Goal: Task Accomplishment & Management: Complete application form

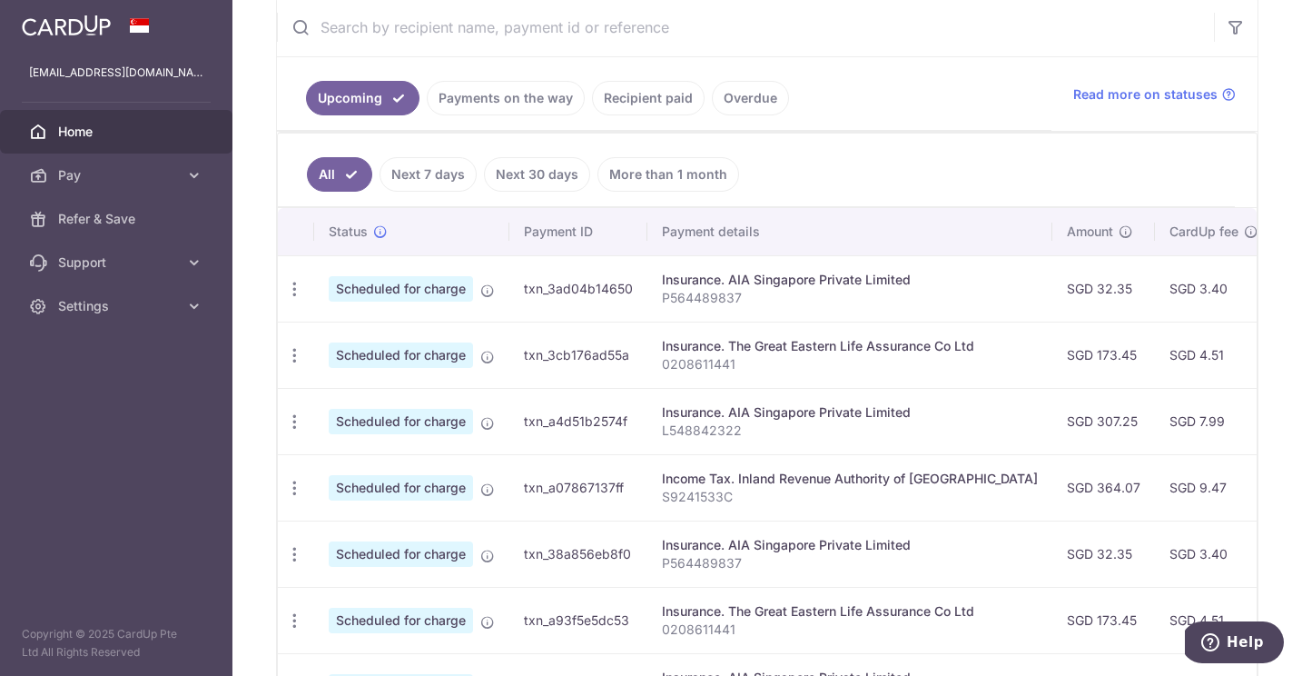
click at [739, 96] on link "Overdue" at bounding box center [750, 98] width 77 height 35
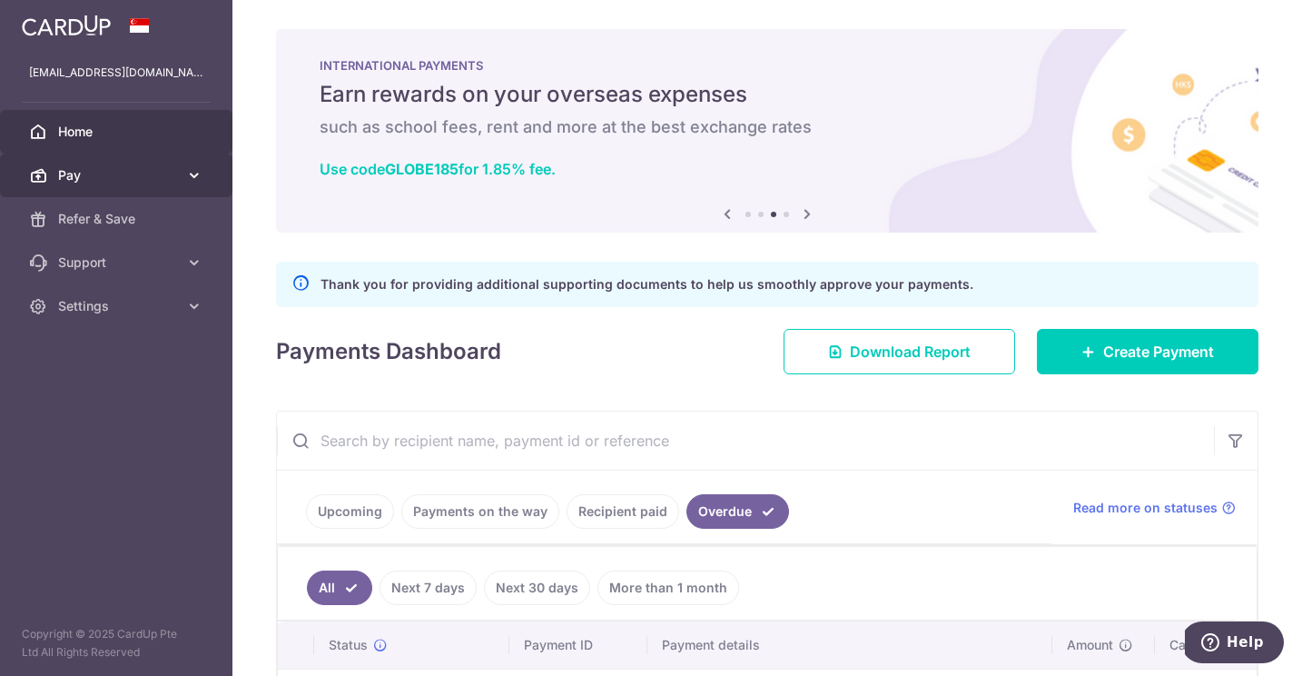
click at [140, 180] on span "Pay" at bounding box center [118, 175] width 120 height 18
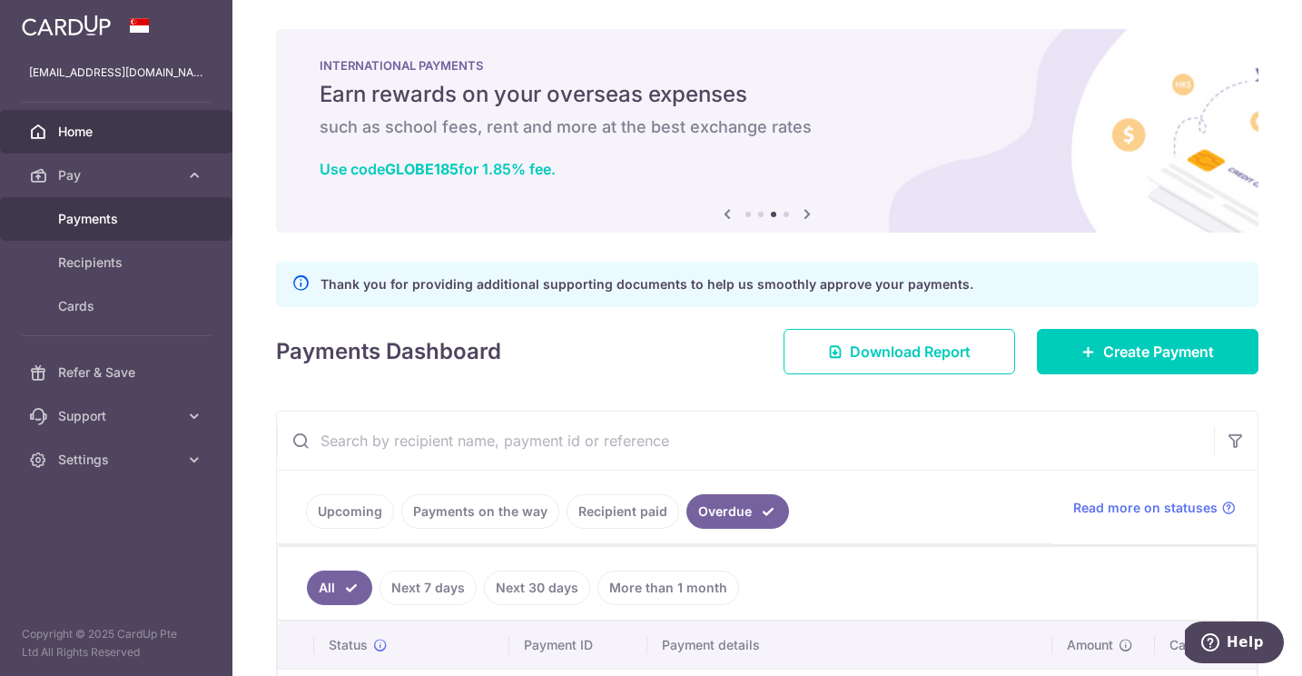
click at [138, 207] on link "Payments" at bounding box center [116, 219] width 232 height 44
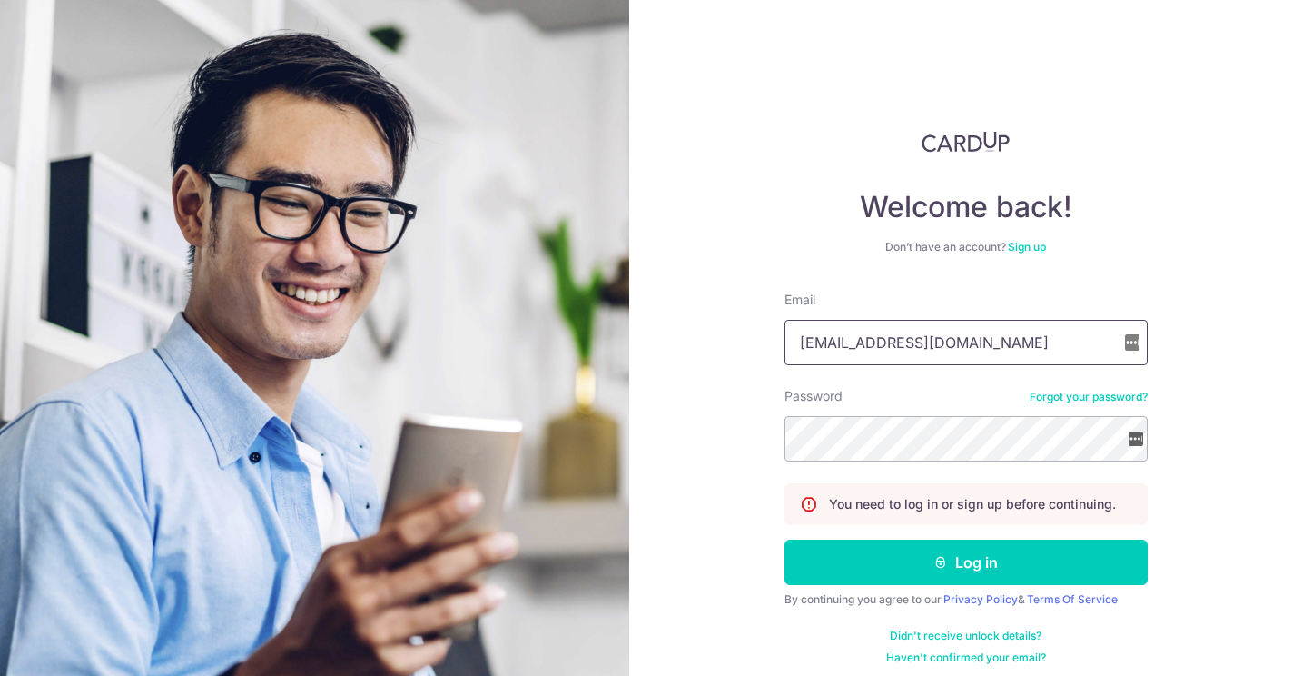
type input "[EMAIL_ADDRESS][DOMAIN_NAME]"
click at [963, 562] on button "Log in" at bounding box center [966, 561] width 363 height 45
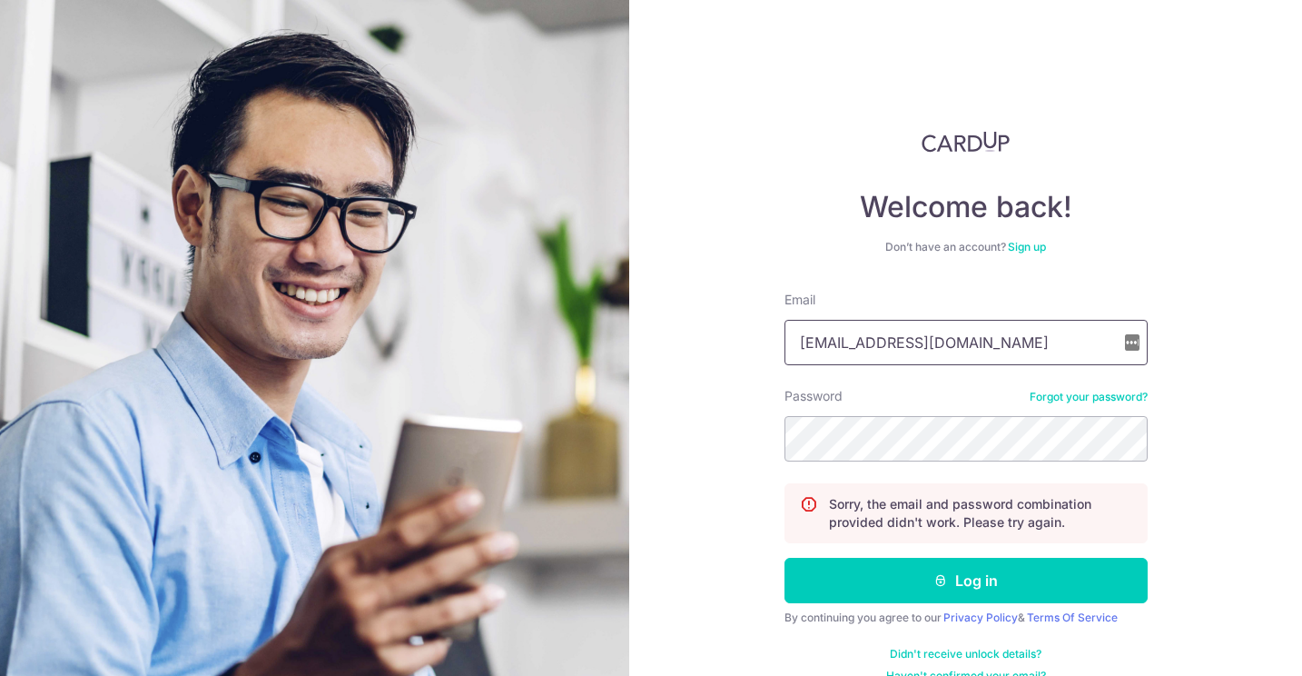
type input "[EMAIL_ADDRESS][DOMAIN_NAME]"
click at [963, 580] on button "Log in" at bounding box center [966, 580] width 363 height 45
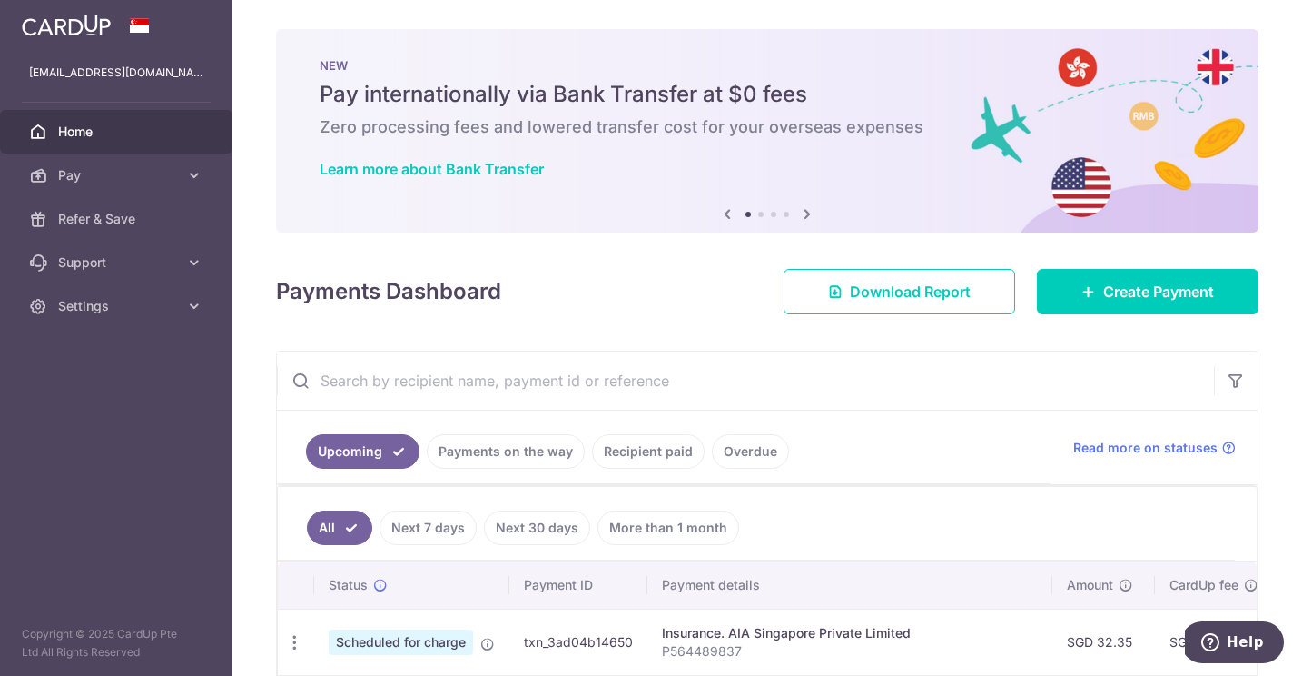
click at [760, 463] on link "Overdue" at bounding box center [750, 451] width 77 height 35
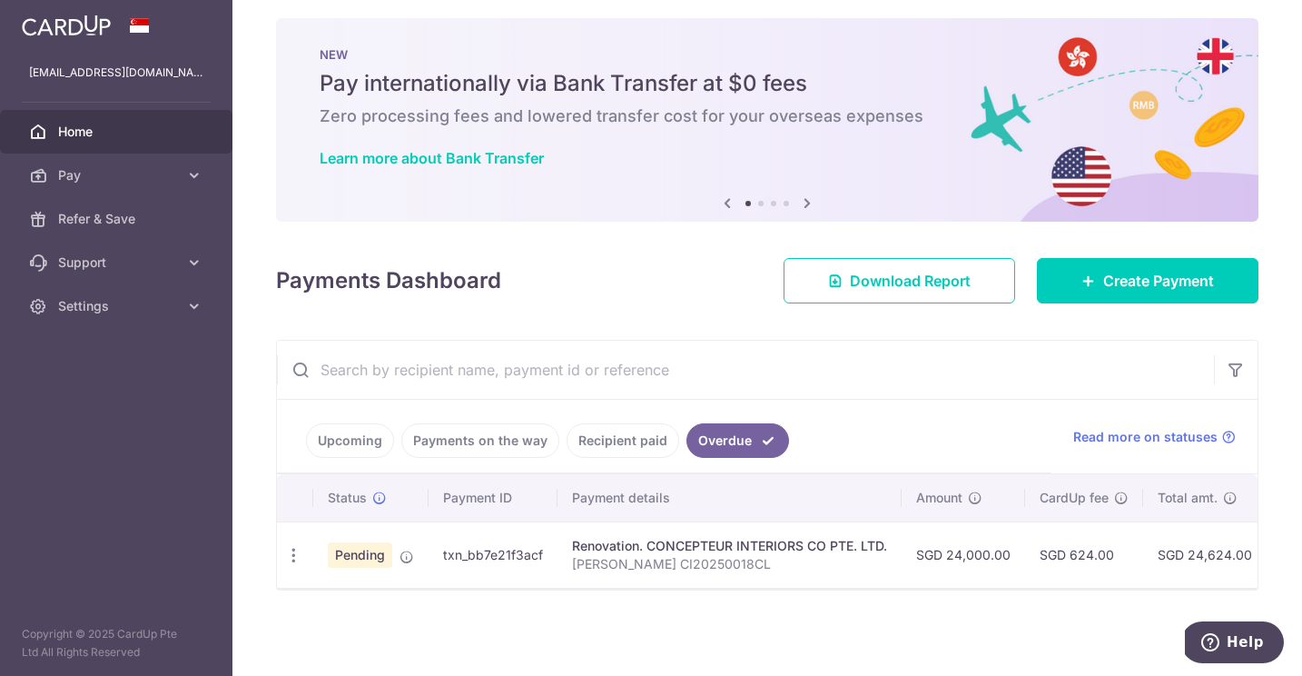
scroll to position [11, 0]
click at [294, 561] on icon "button" at bounding box center [293, 555] width 19 height 19
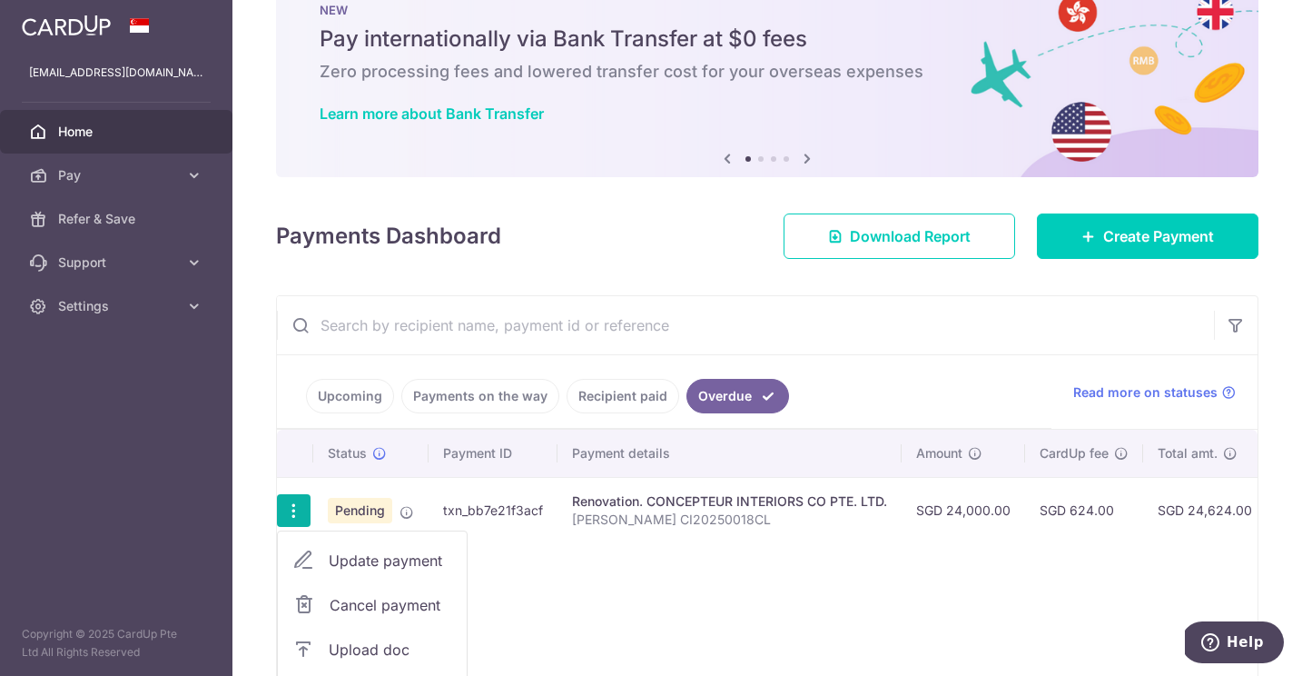
scroll to position [82, 0]
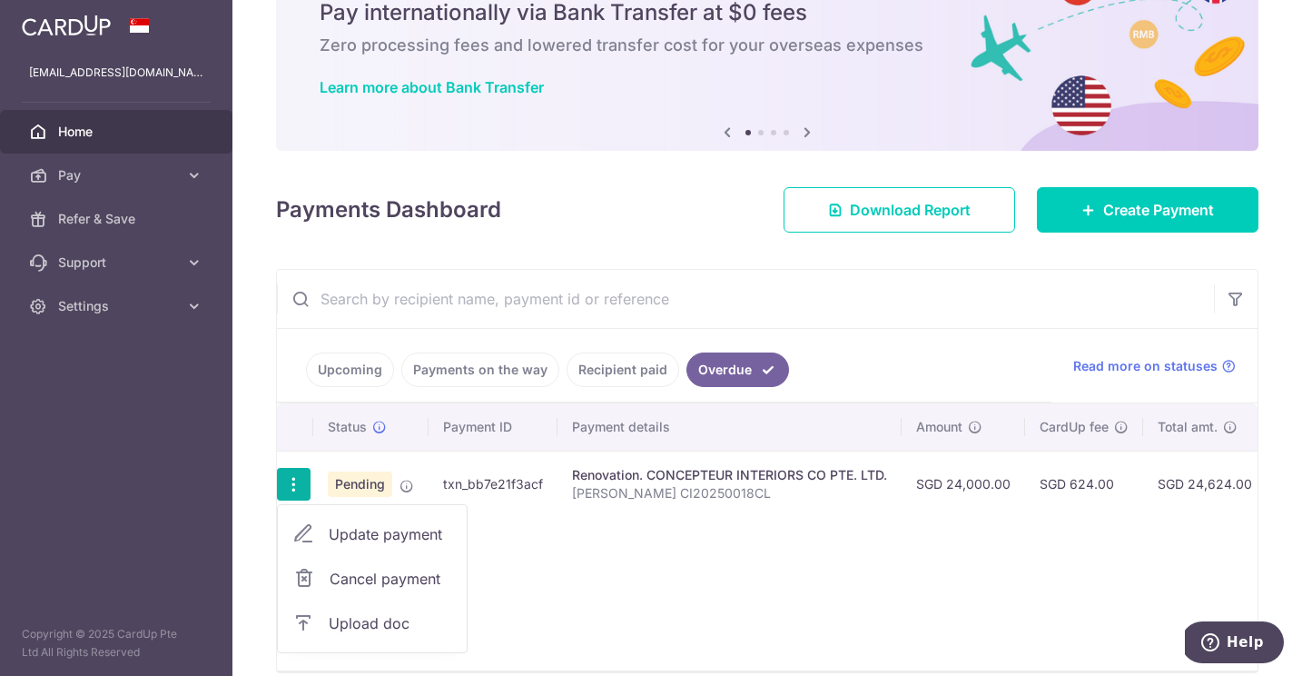
click at [338, 621] on span "Upload doc" at bounding box center [391, 623] width 124 height 22
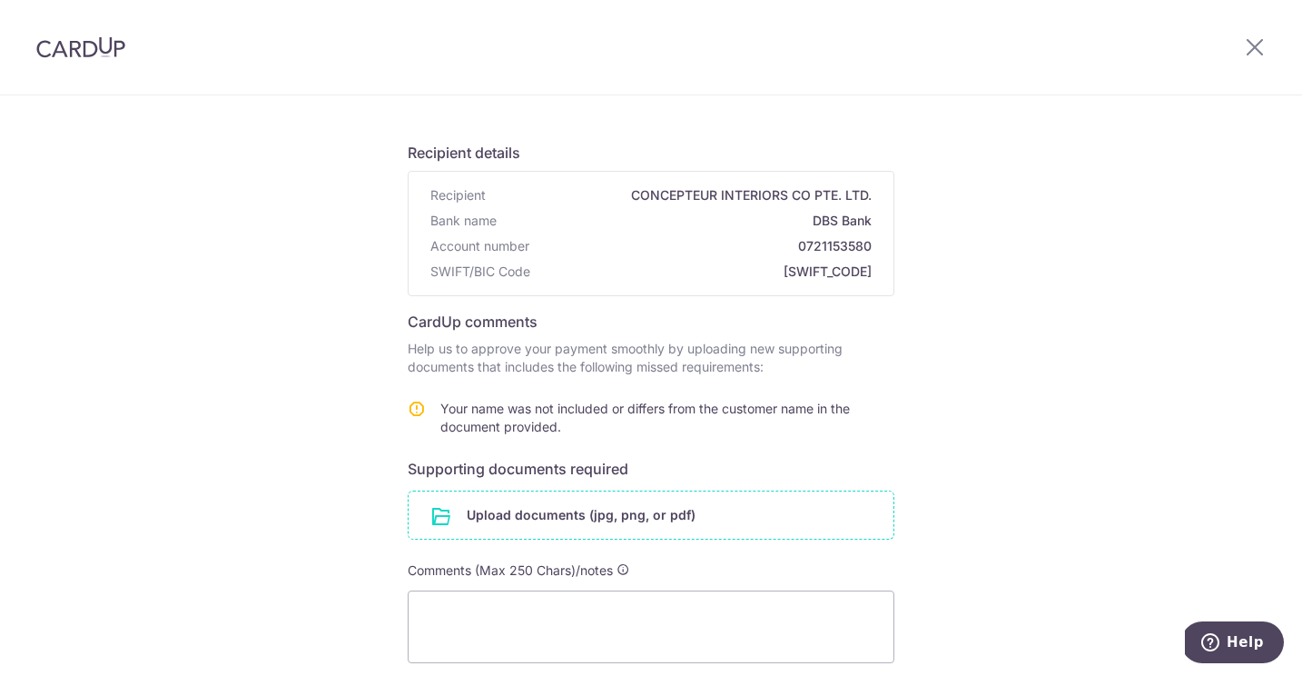
scroll to position [46, 0]
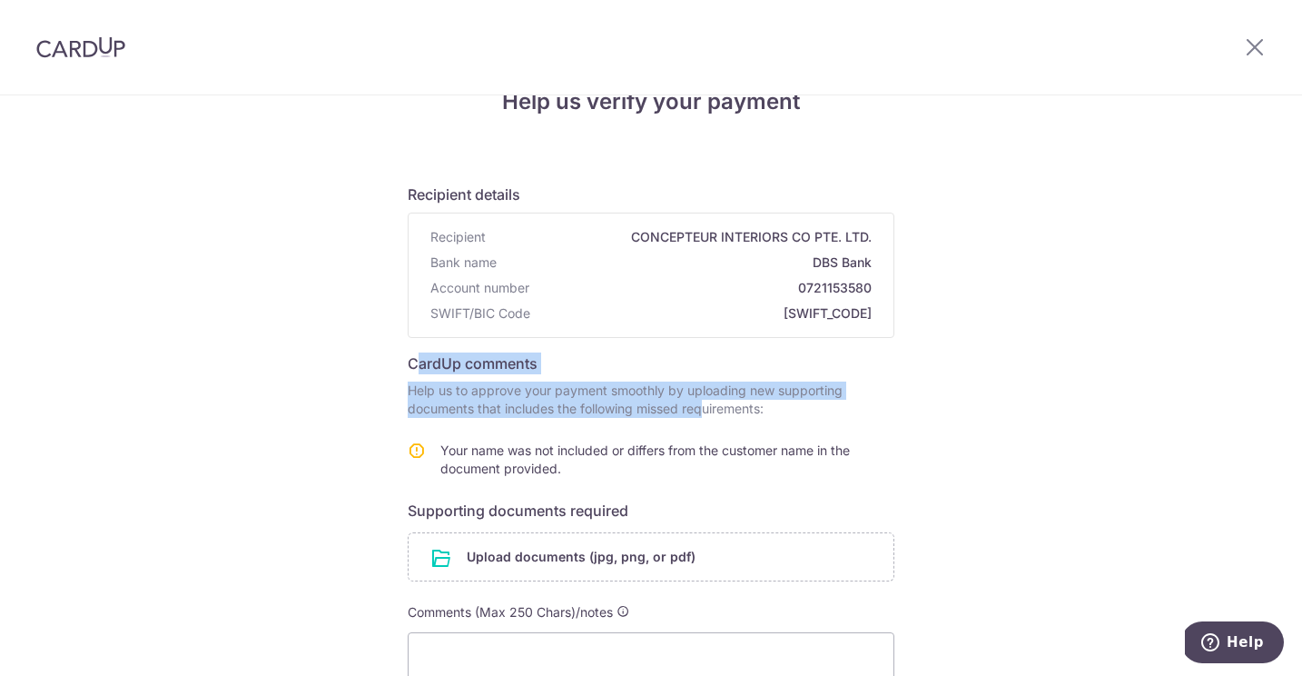
drag, startPoint x: 410, startPoint y: 362, endPoint x: 661, endPoint y: 410, distance: 255.1
click at [661, 410] on form "Recipient details Recipient CONCEPTEUR INTERIORS CO PTE. LTD. Bank name DBS Ban…" at bounding box center [651, 499] width 487 height 661
click at [661, 410] on p "Help us to approve your payment smoothly by uploading new supporting documents …" at bounding box center [651, 399] width 487 height 36
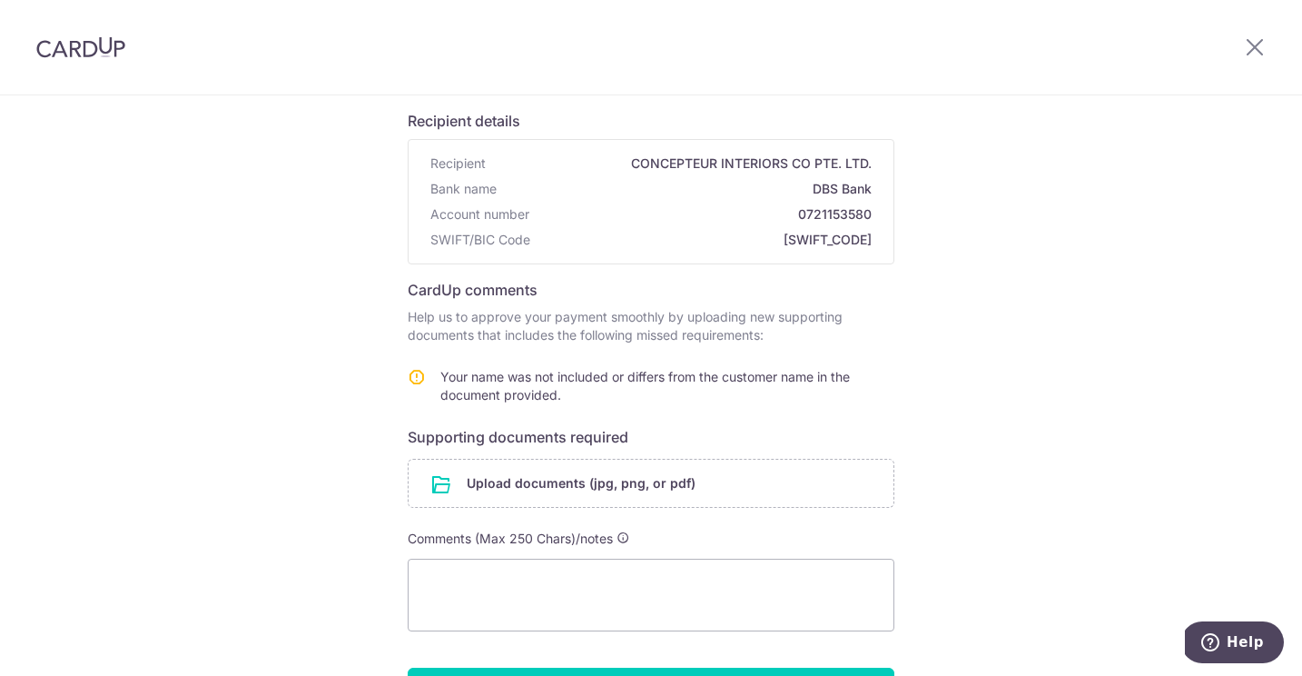
scroll to position [149, 0]
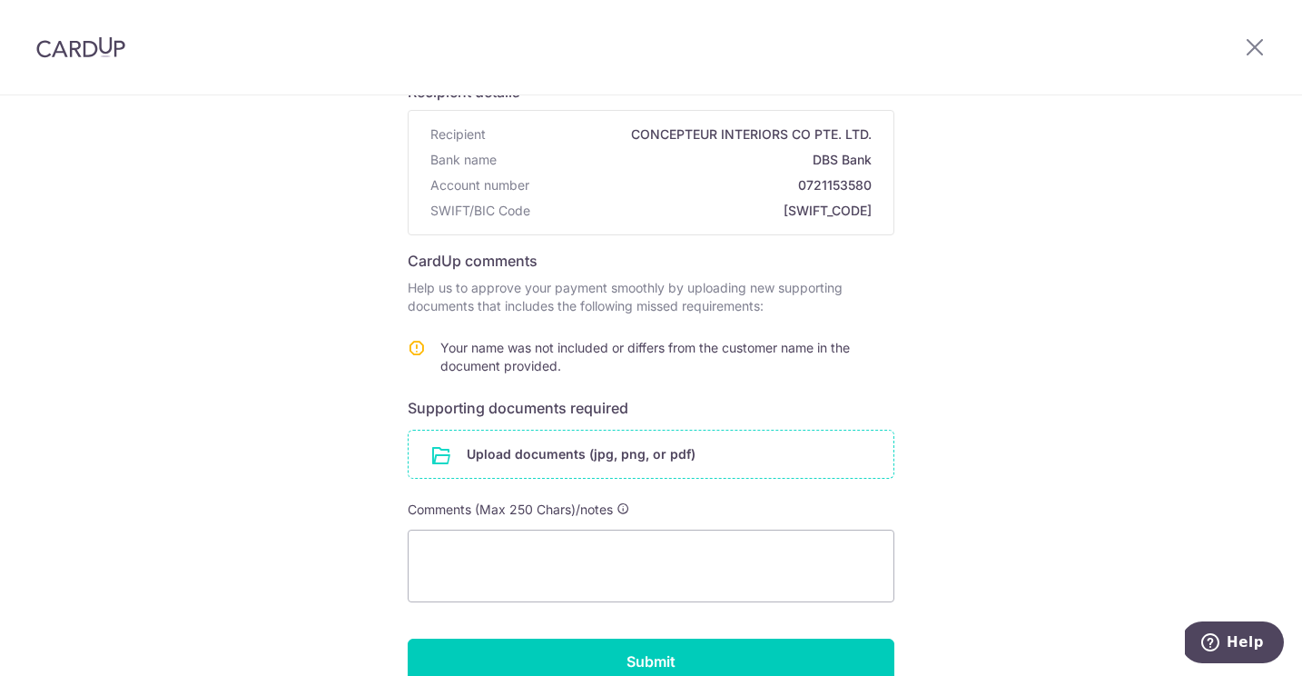
click at [465, 450] on input "file" at bounding box center [651, 453] width 485 height 47
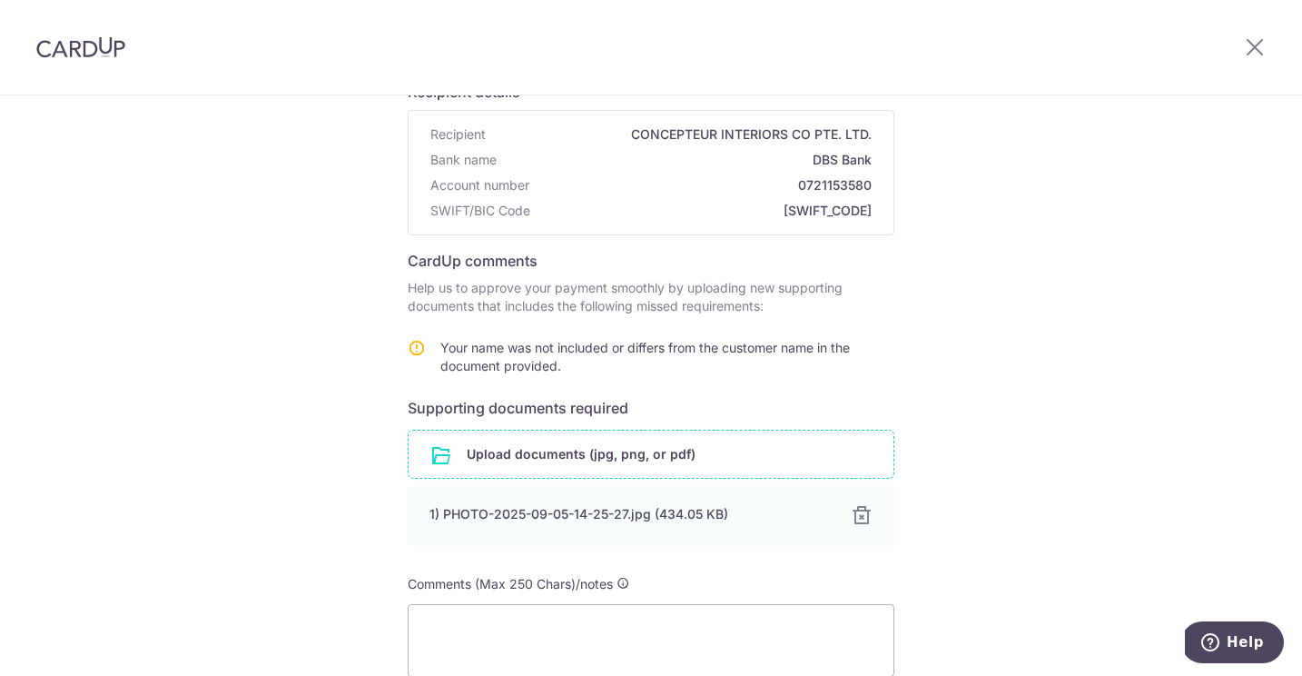
click at [783, 460] on input "file" at bounding box center [651, 453] width 485 height 47
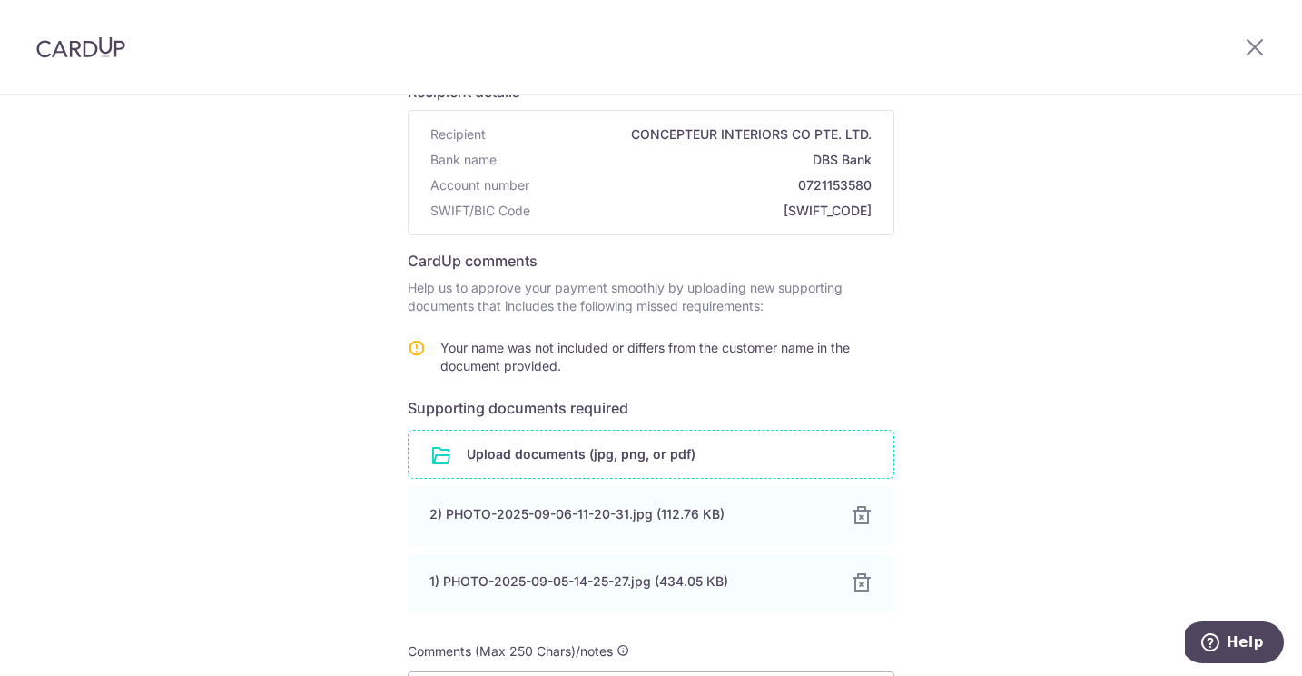
click at [528, 450] on input "file" at bounding box center [651, 453] width 485 height 47
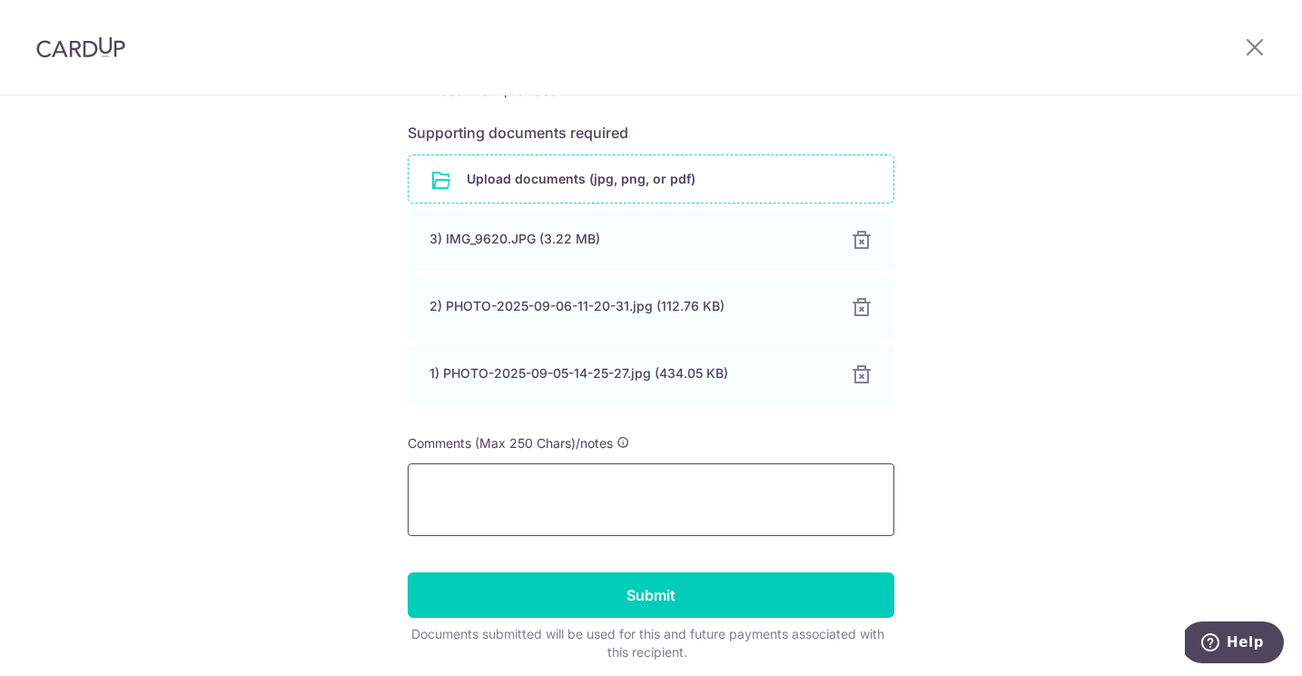
scroll to position [431, 0]
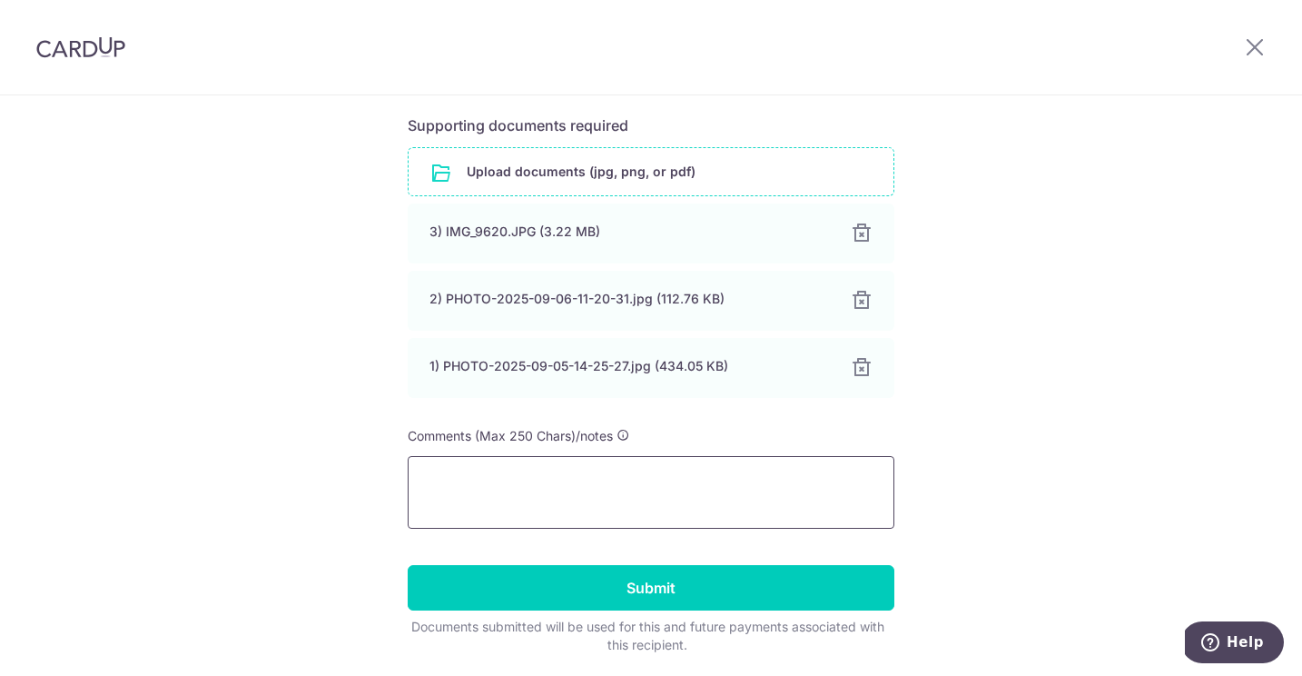
click at [529, 501] on textarea at bounding box center [651, 492] width 487 height 73
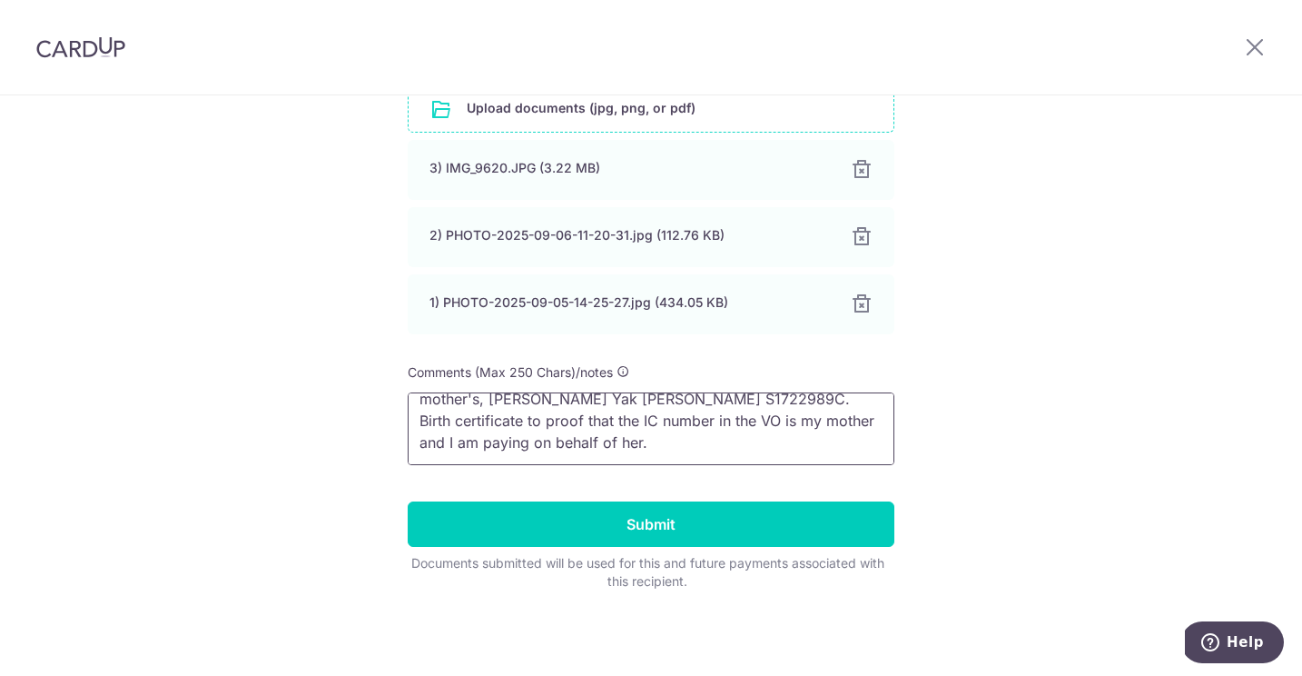
scroll to position [38, 0]
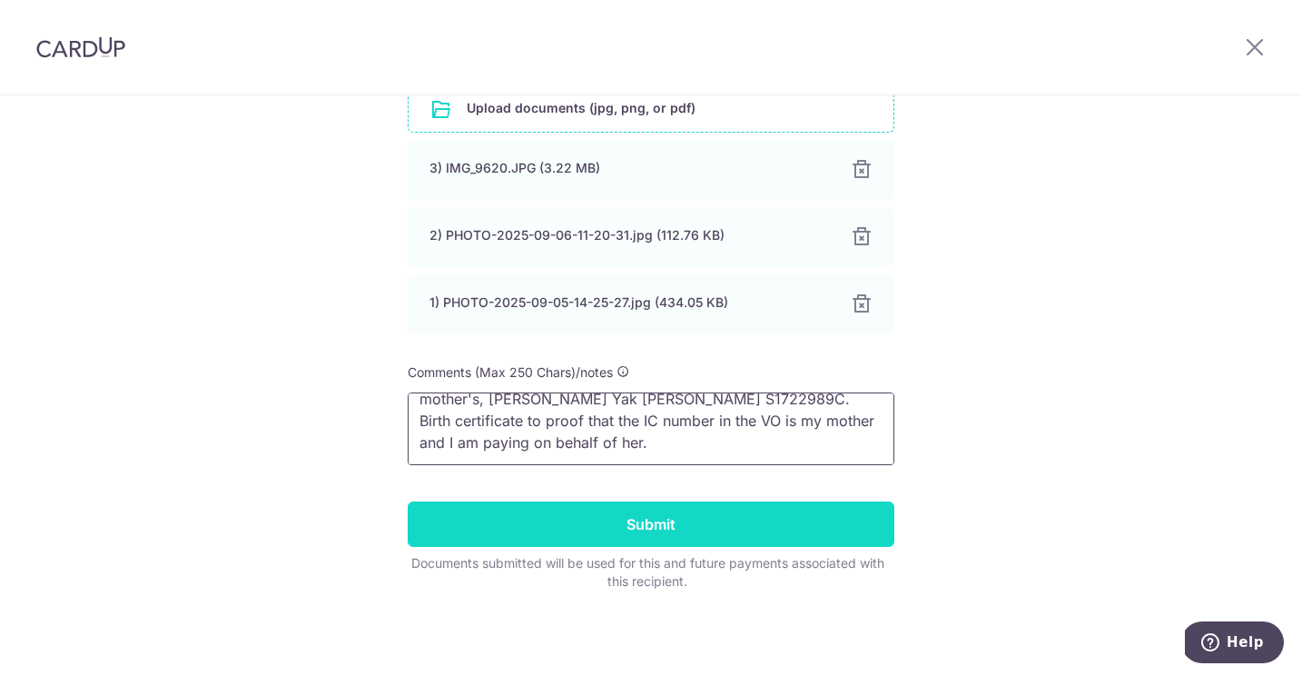
type textarea "Attached both birth certificate of myself and the NRIC of my mother's, Christin…"
click at [606, 523] on input "Submit" at bounding box center [651, 523] width 487 height 45
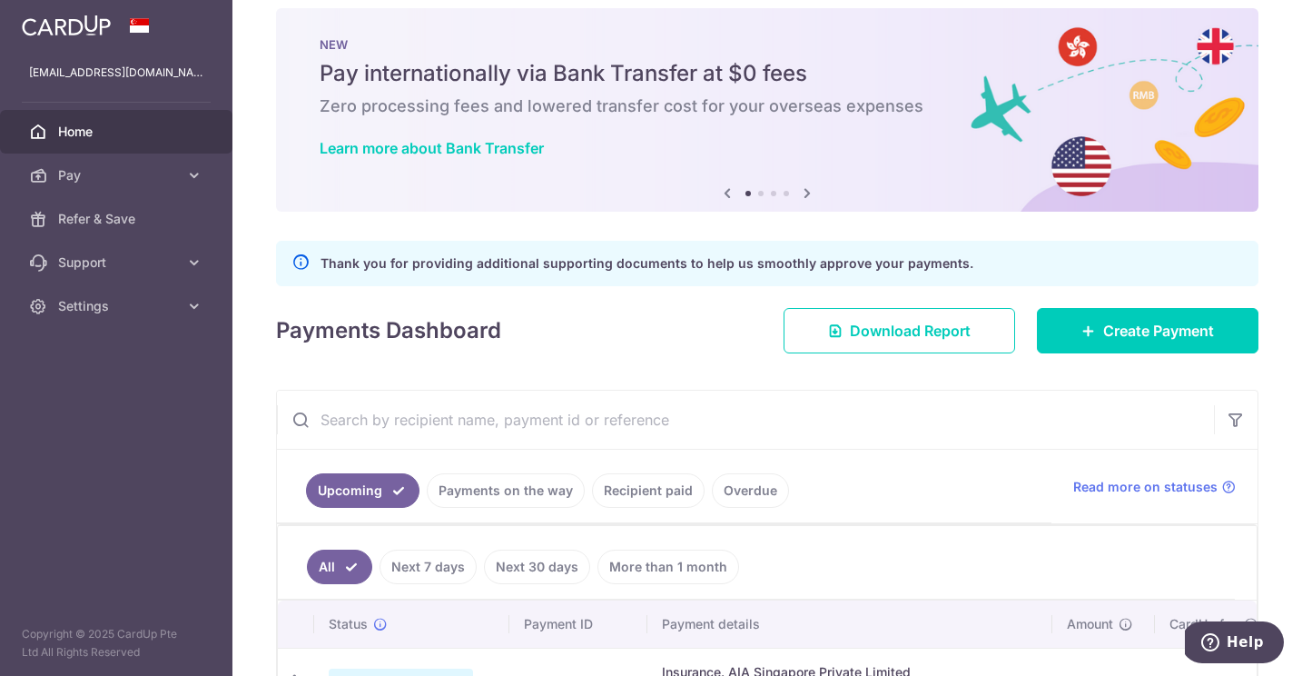
scroll to position [13, 0]
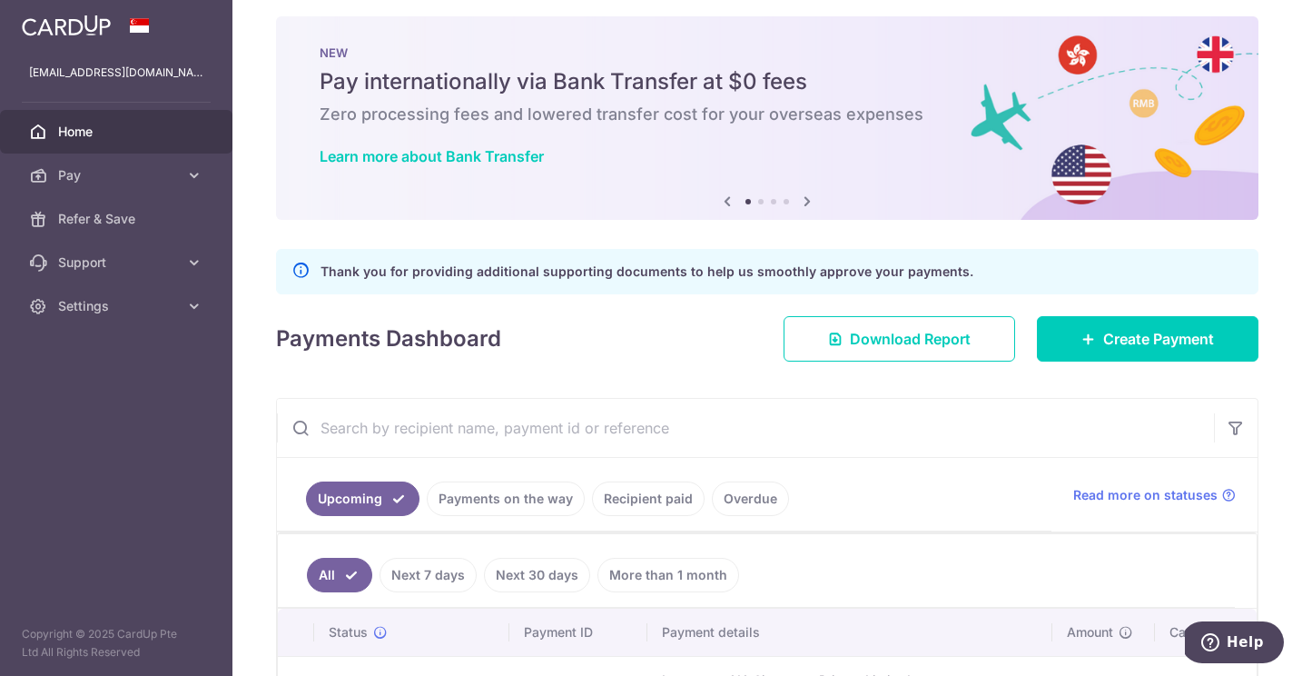
click at [652, 267] on p "Thank you for providing additional supporting documents to help us smoothly app…" at bounding box center [647, 272] width 653 height 22
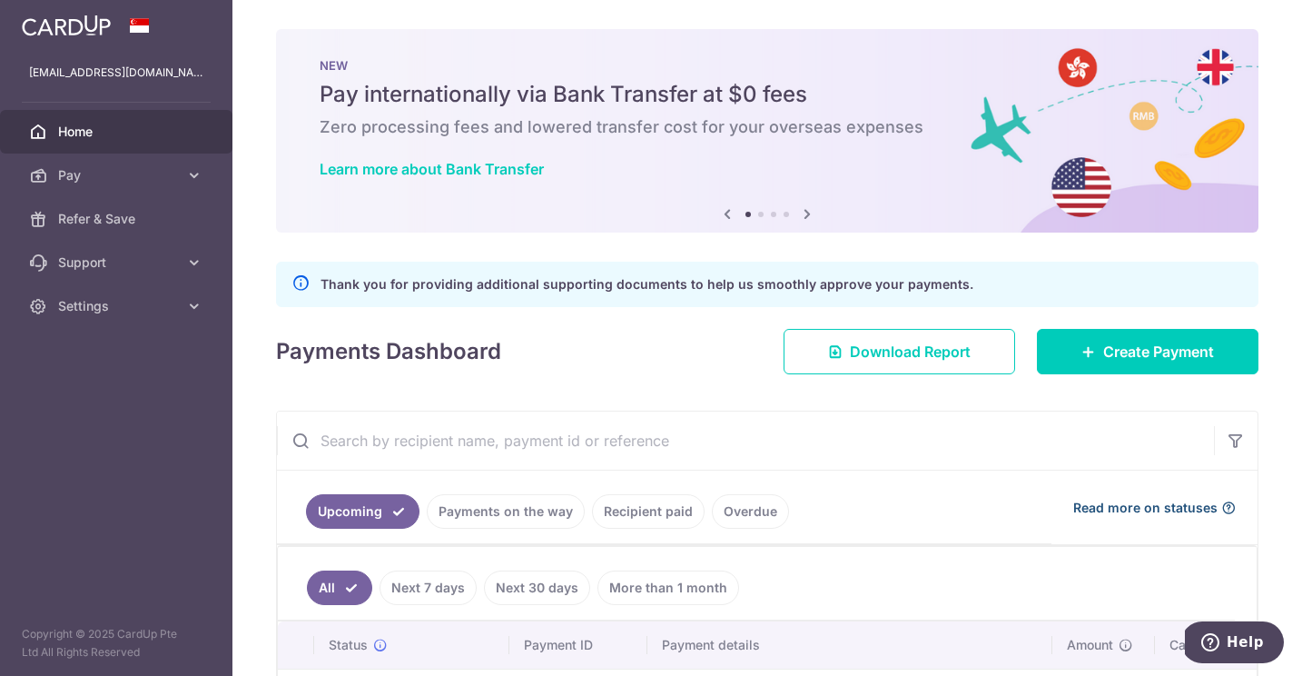
scroll to position [0, 0]
click at [1217, 633] on icon "Help" at bounding box center [1211, 642] width 18 height 18
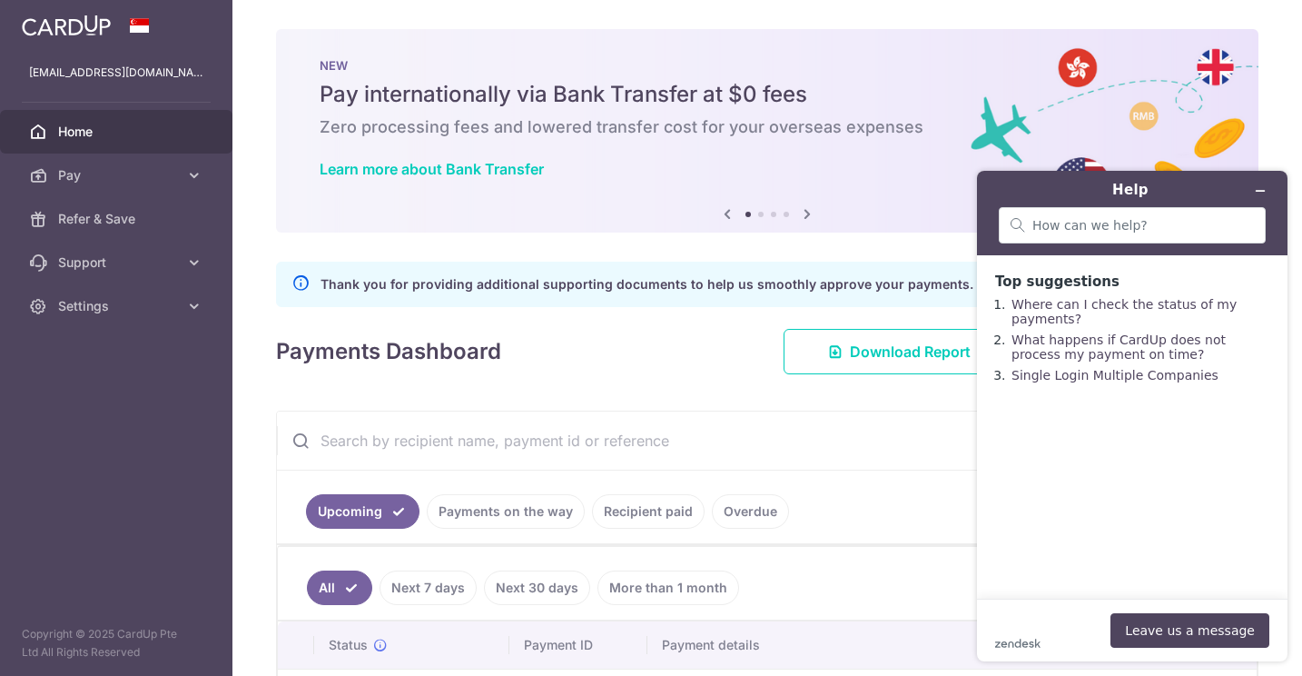
click at [852, 501] on ul "Upcoming Payments on the way Recipient paid Overdue" at bounding box center [664, 507] width 775 height 74
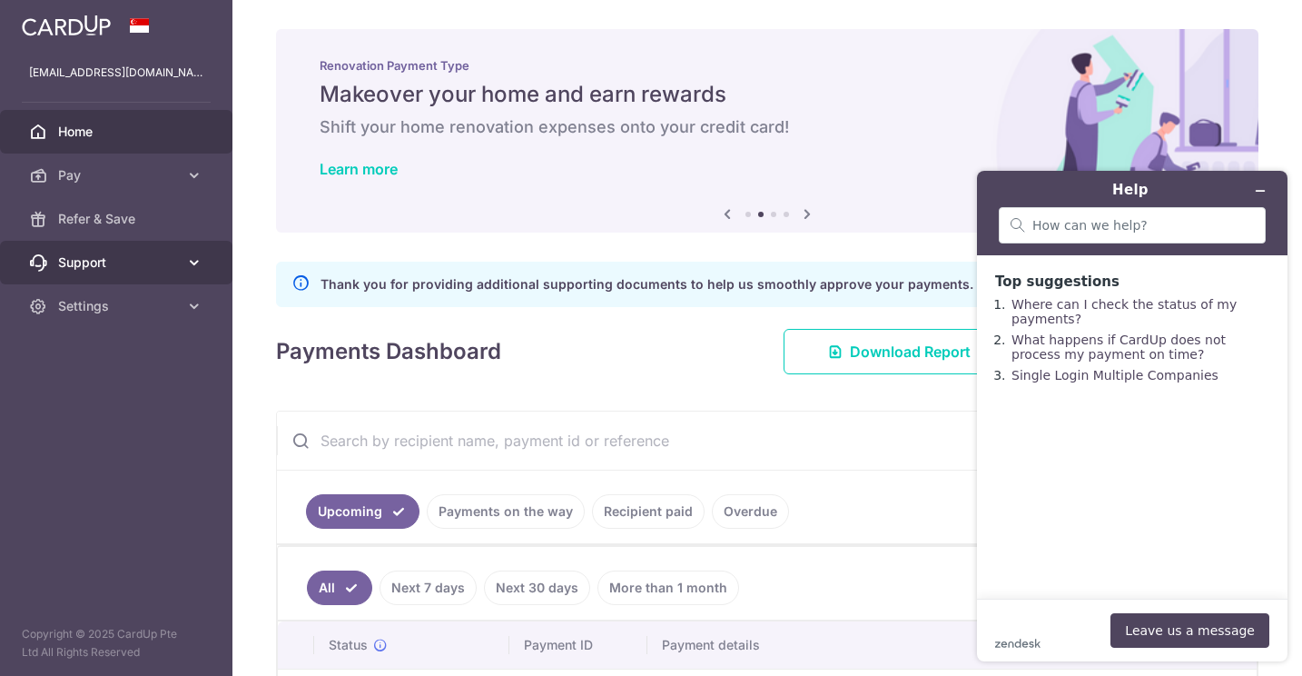
click at [93, 262] on span "Support" at bounding box center [118, 262] width 120 height 18
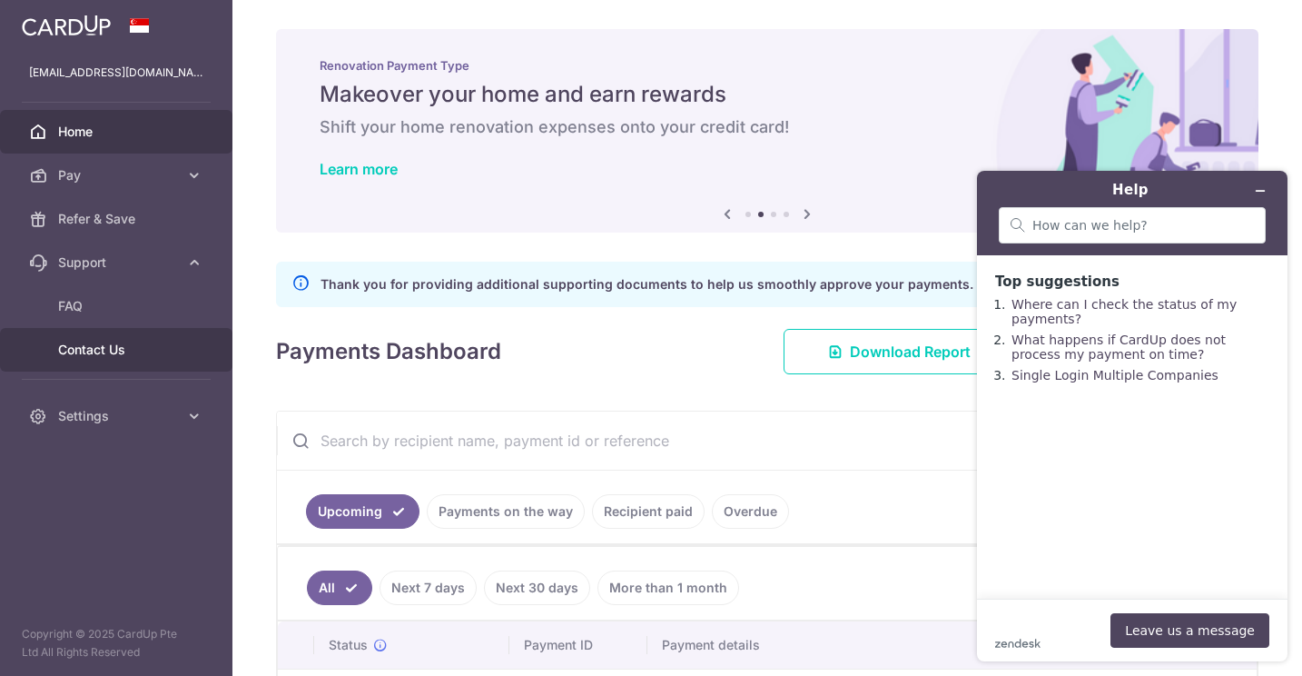
click at [106, 359] on link "Contact Us" at bounding box center [116, 350] width 232 height 44
